Goal: Find specific page/section: Find specific page/section

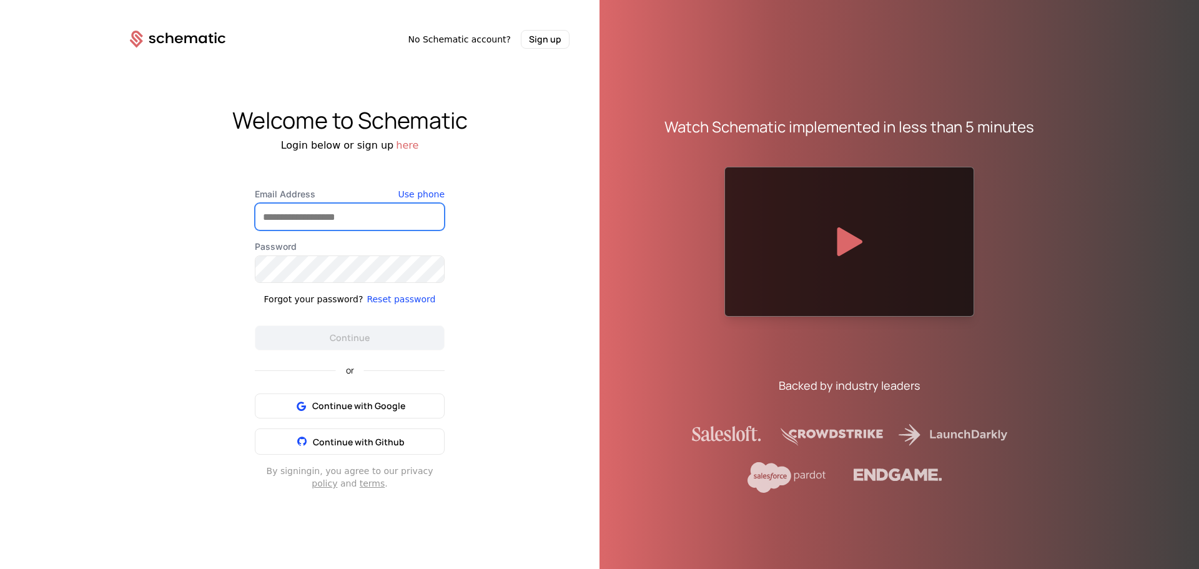
click at [315, 215] on input "Email Address" at bounding box center [349, 217] width 189 height 26
type input "**********"
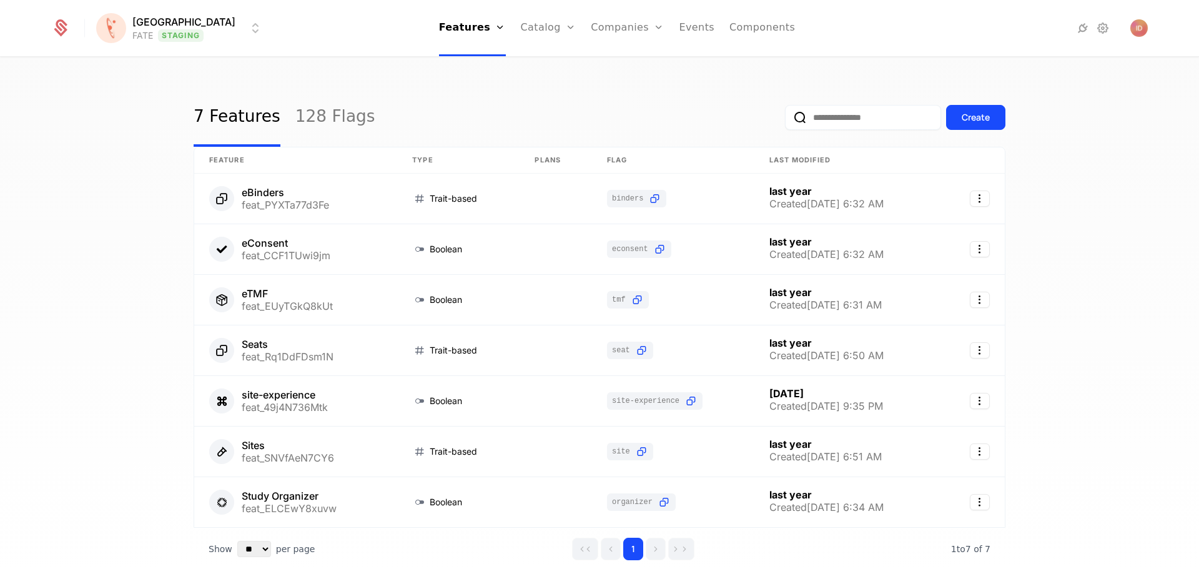
click at [171, 39] on html "[PERSON_NAME] FATE Staging Features Features Flags Catalog Plans Add Ons Credit…" at bounding box center [599, 284] width 1199 height 569
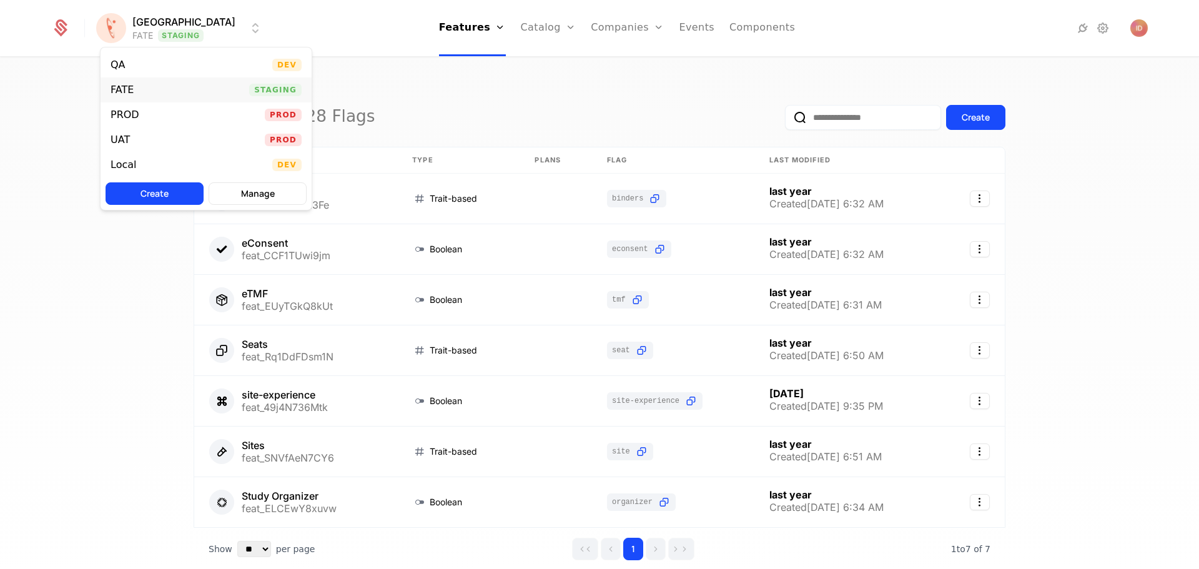
click at [120, 91] on div "FATE" at bounding box center [122, 90] width 23 height 10
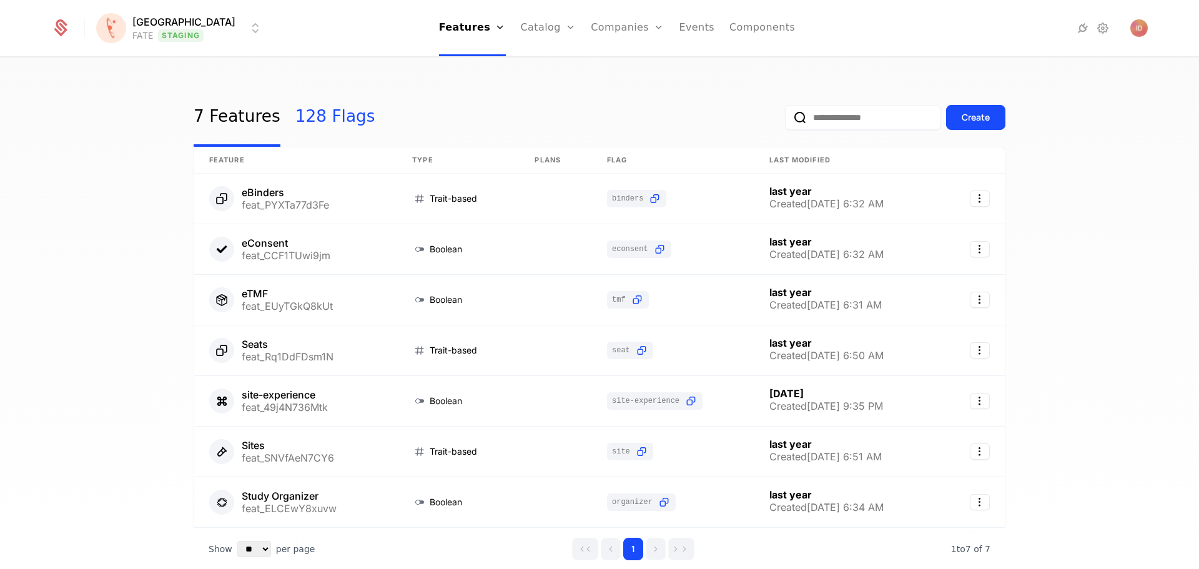
click at [315, 113] on link "128 Flags" at bounding box center [335, 117] width 80 height 59
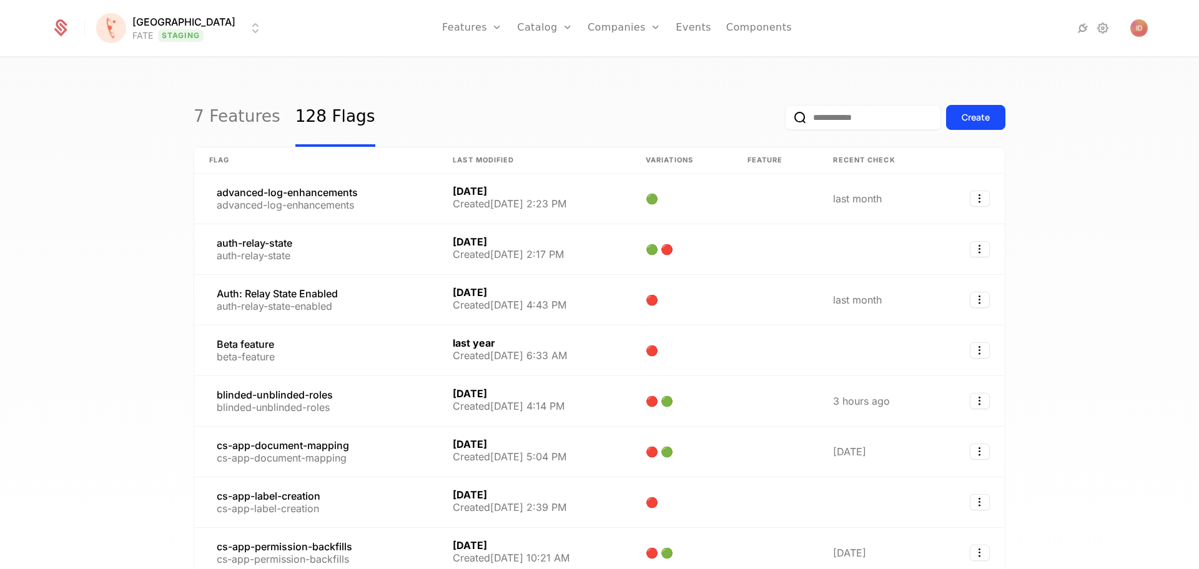
click at [865, 122] on input "email" at bounding box center [863, 117] width 156 height 25
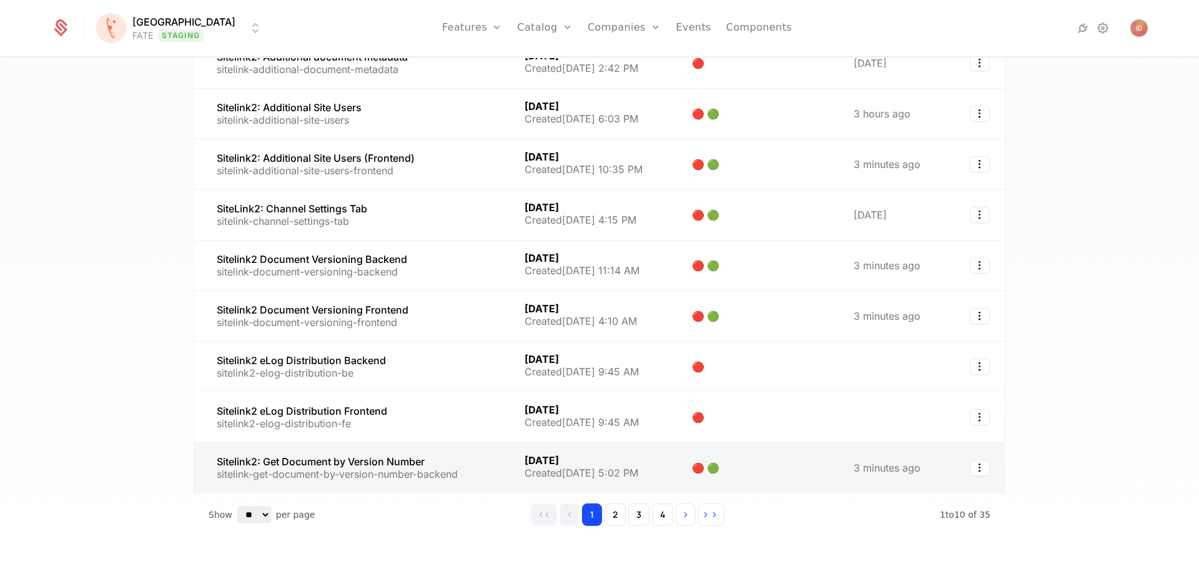
scroll to position [187, 0]
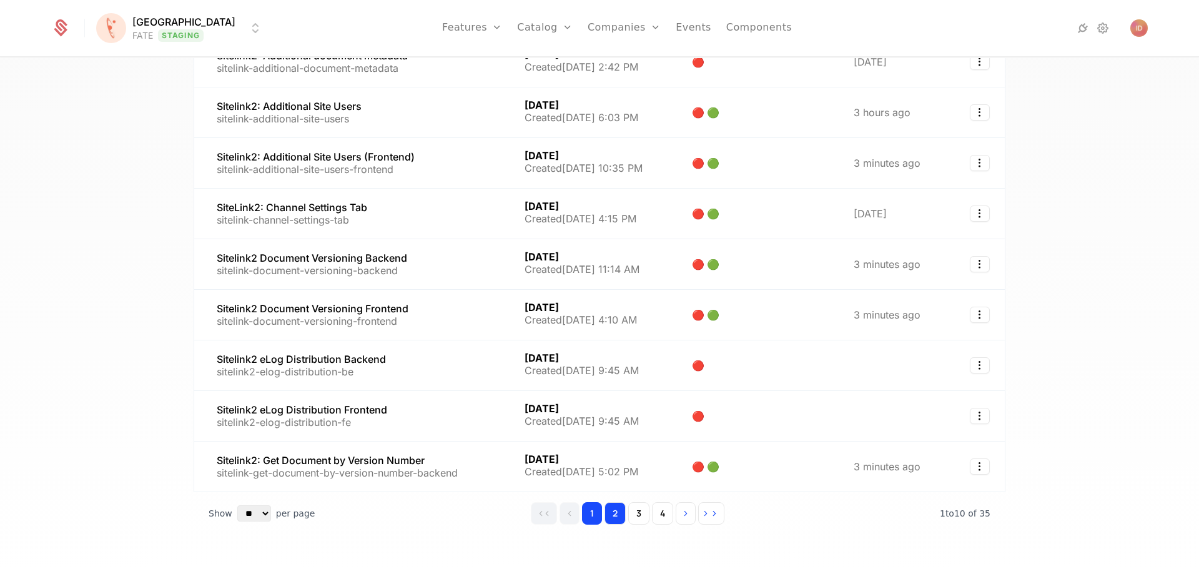
type input "********"
click at [610, 518] on button "2" at bounding box center [615, 513] width 21 height 22
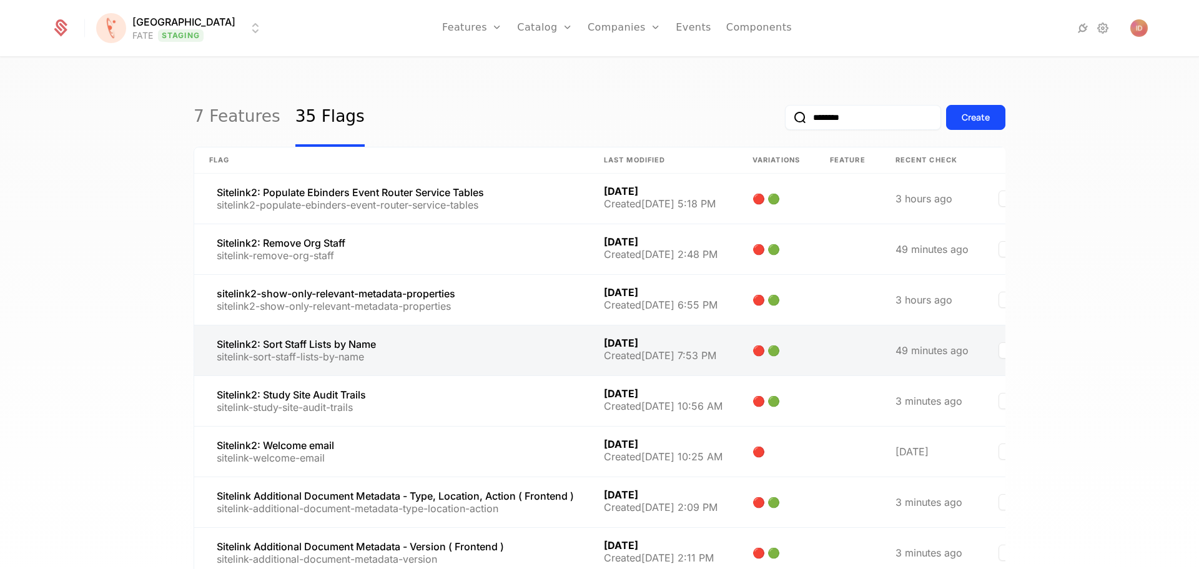
click at [318, 354] on link at bounding box center [391, 350] width 395 height 50
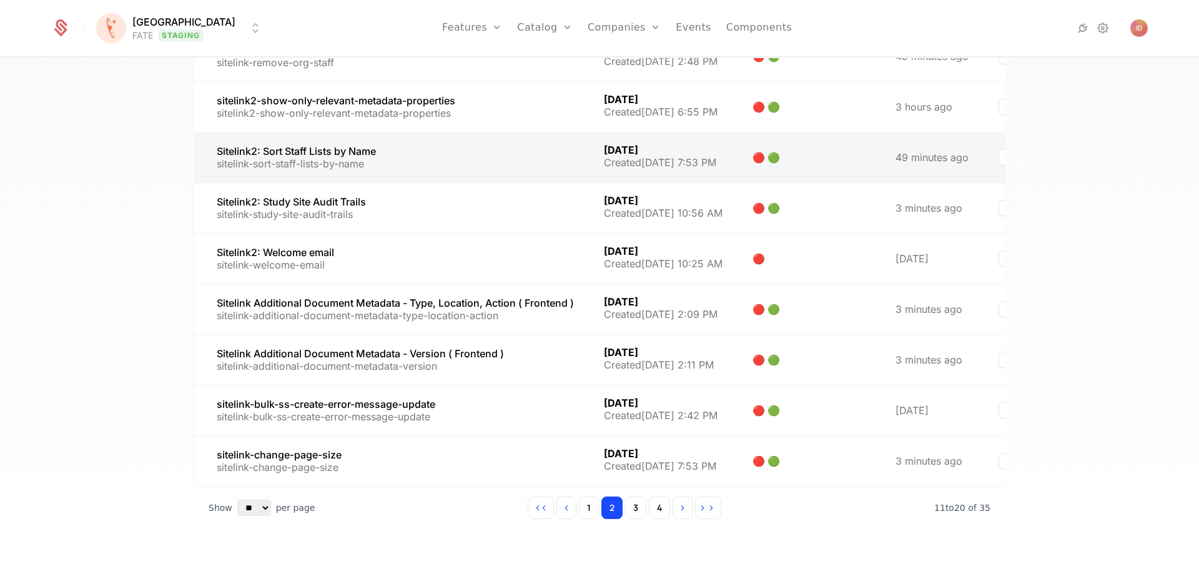
scroll to position [225, 0]
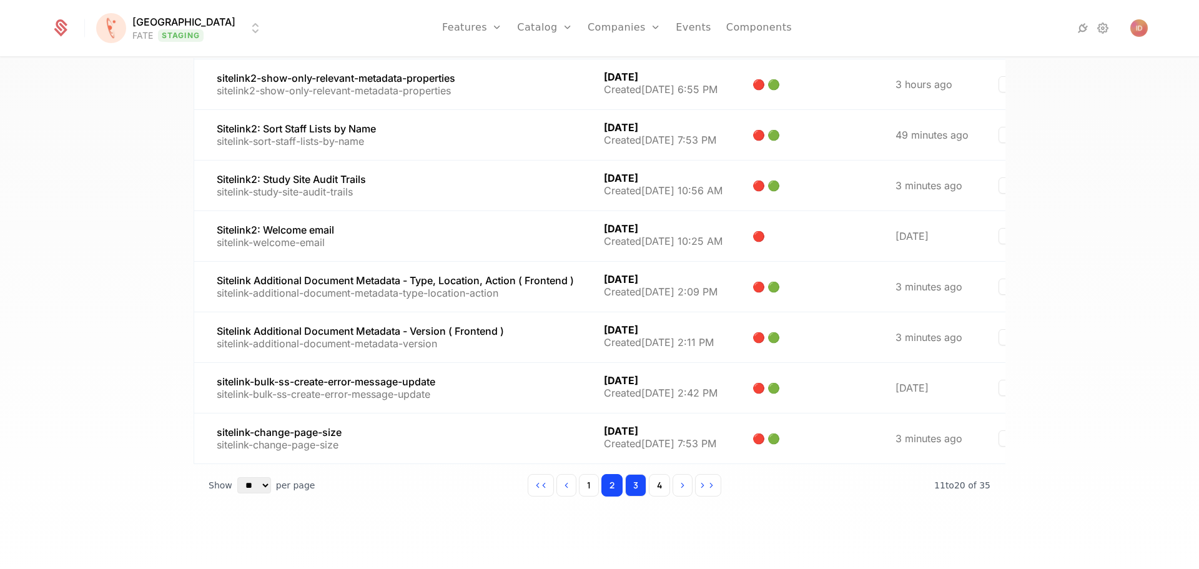
click at [634, 485] on button "3" at bounding box center [635, 485] width 21 height 22
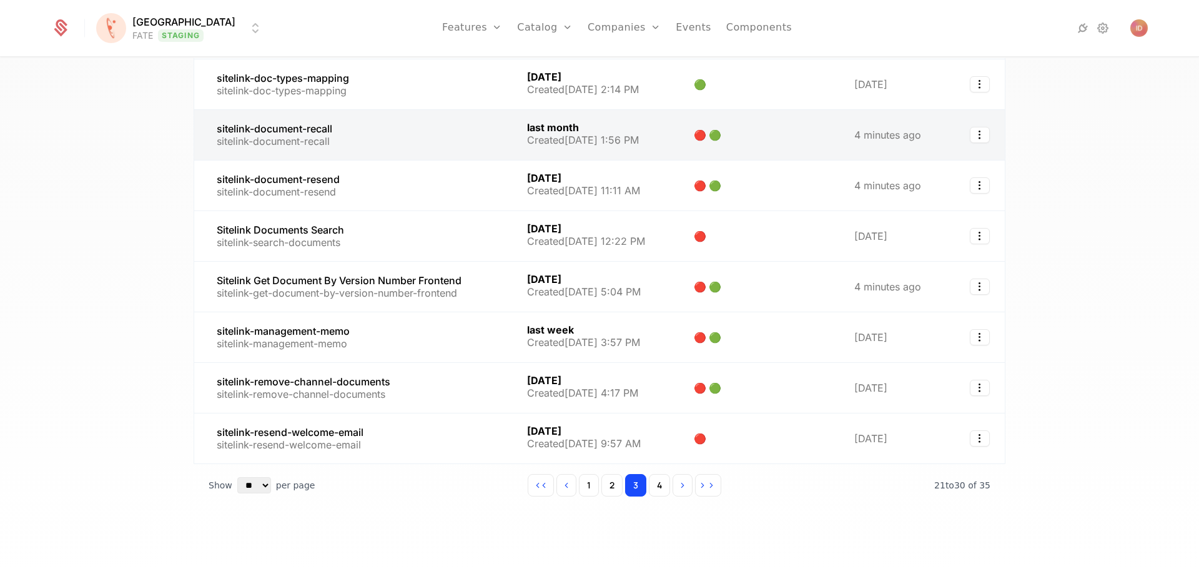
click at [328, 133] on link at bounding box center [353, 135] width 318 height 50
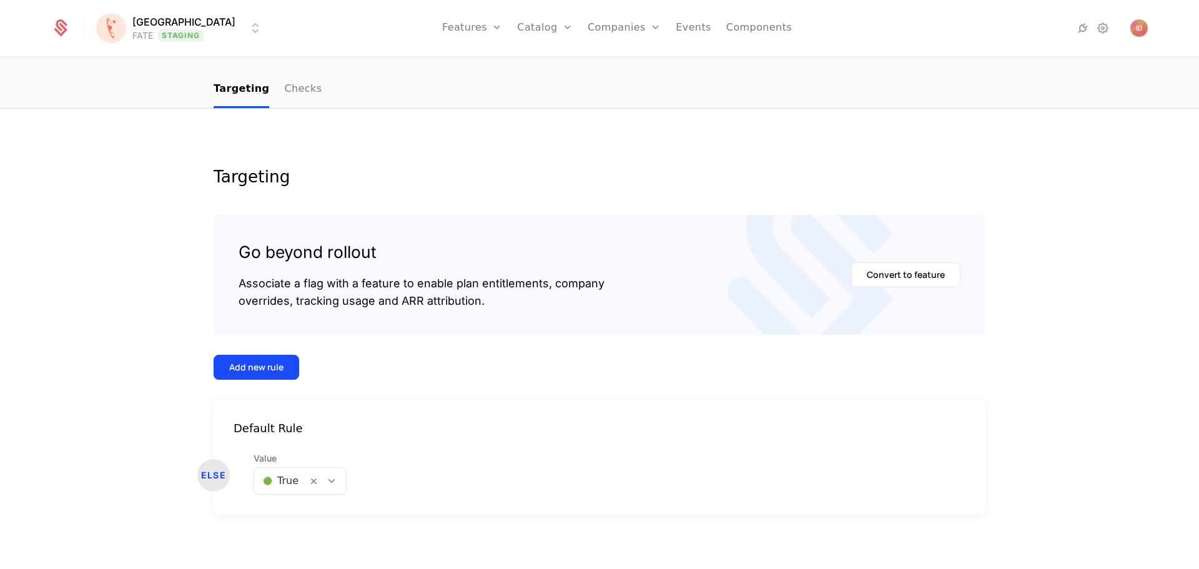
scroll to position [96, 0]
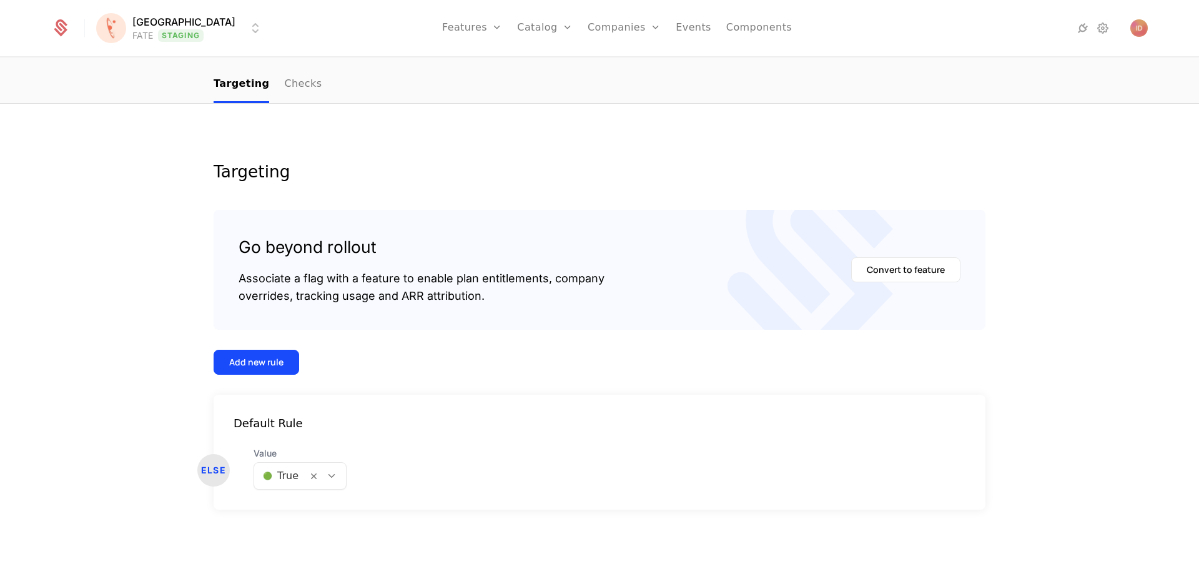
drag, startPoint x: 302, startPoint y: 206, endPoint x: 294, endPoint y: 190, distance: 17.9
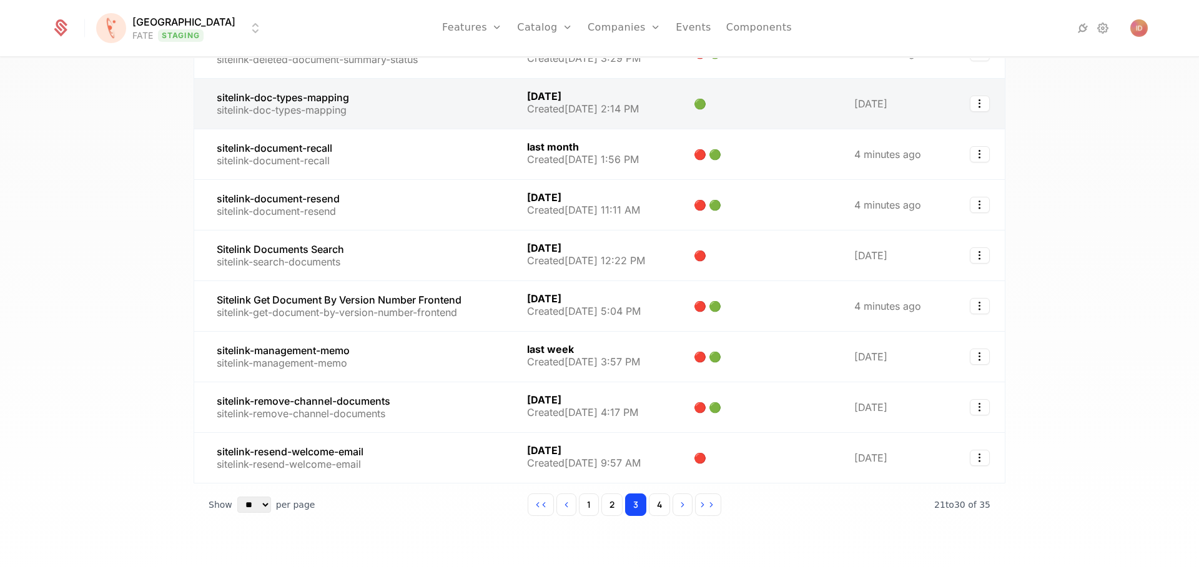
scroll to position [215, 0]
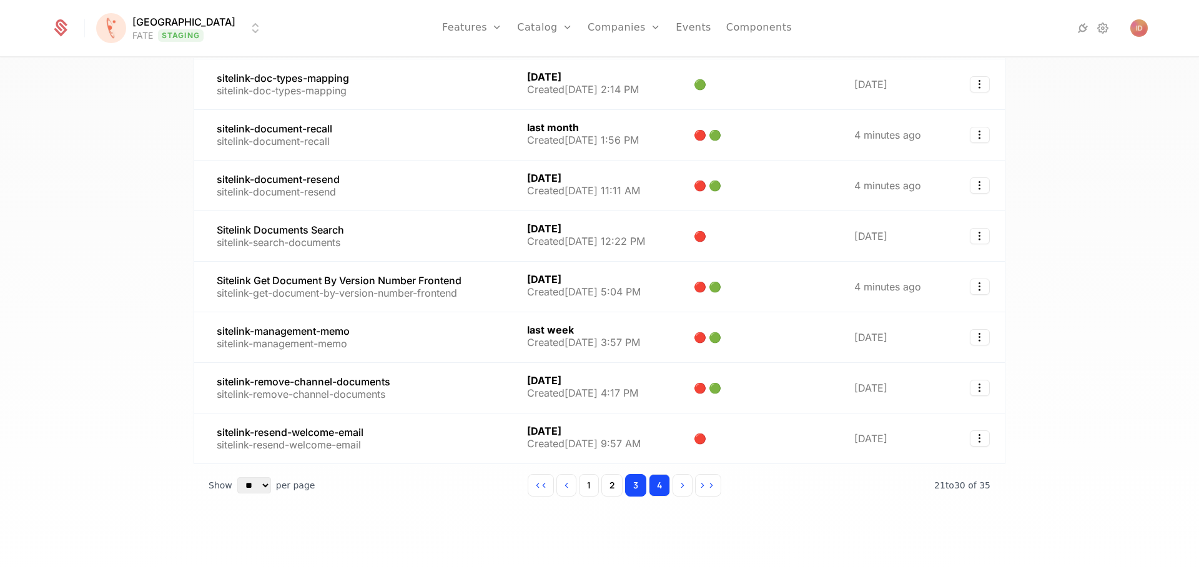
click at [658, 488] on button "4" at bounding box center [659, 485] width 21 height 22
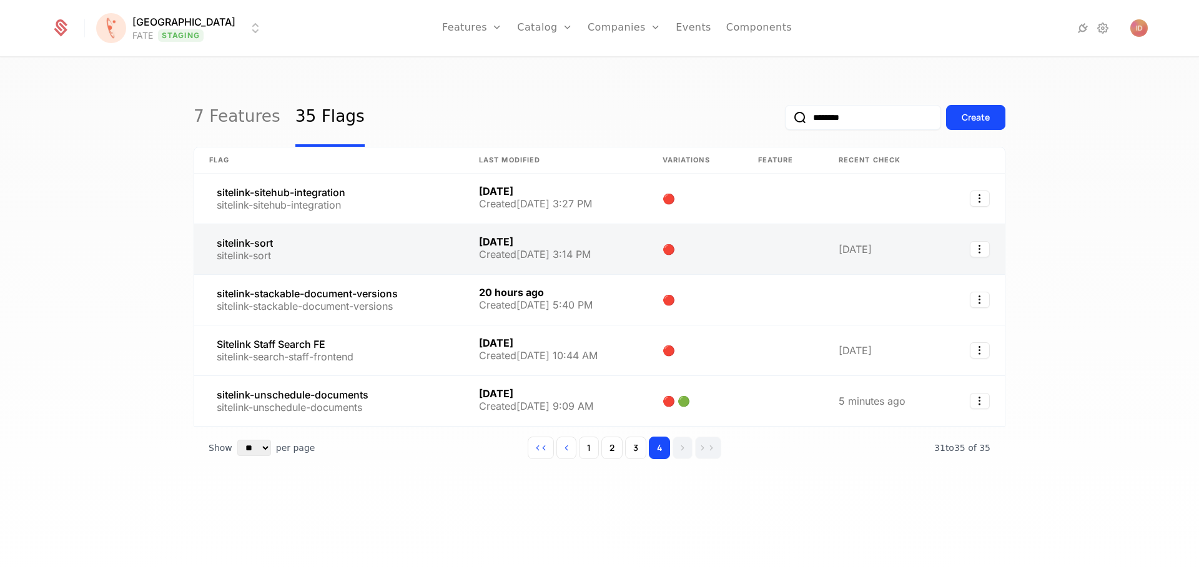
click at [230, 253] on link at bounding box center [329, 249] width 270 height 50
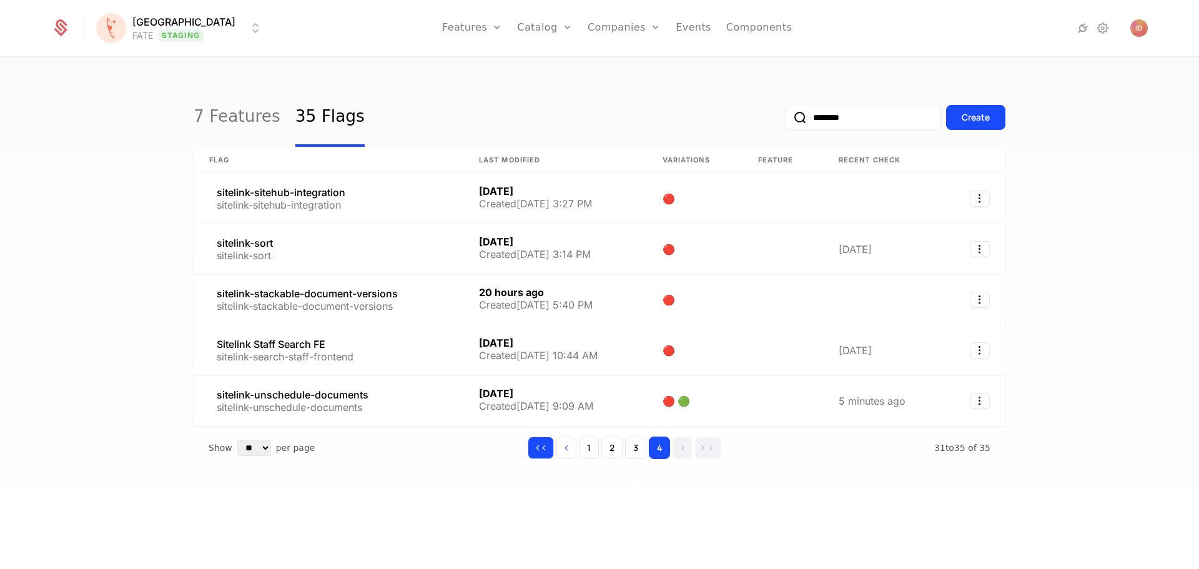
click at [543, 457] on button "Go to first page" at bounding box center [541, 448] width 26 height 22
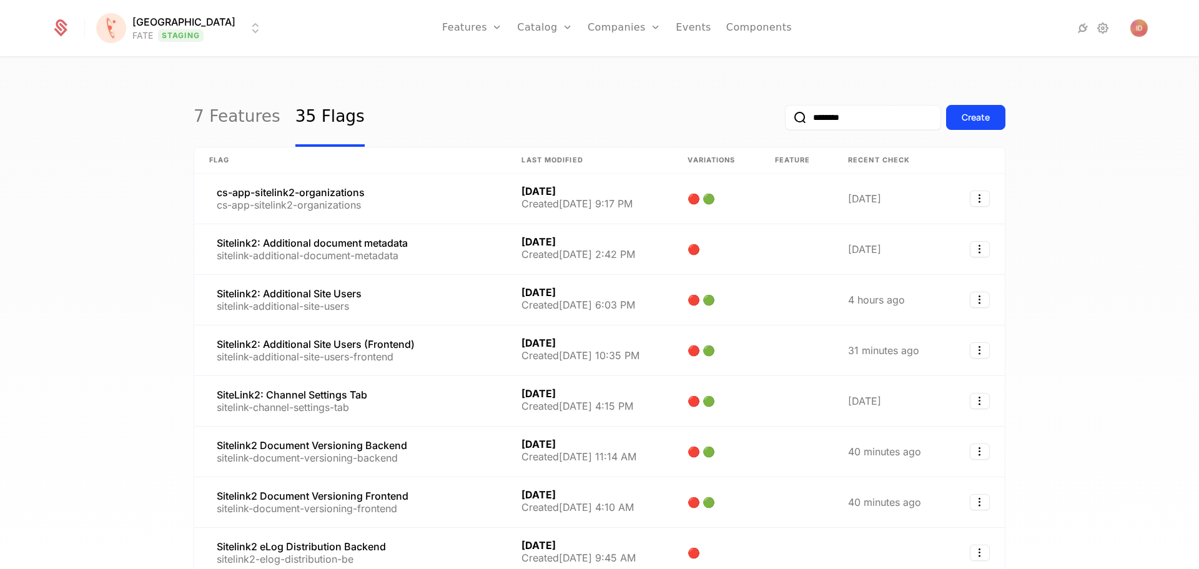
click at [837, 110] on input "********" at bounding box center [863, 117] width 156 height 25
type input "**********"
click at [785, 120] on button "submit" at bounding box center [785, 120] width 0 height 0
